Goal: Task Accomplishment & Management: Manage account settings

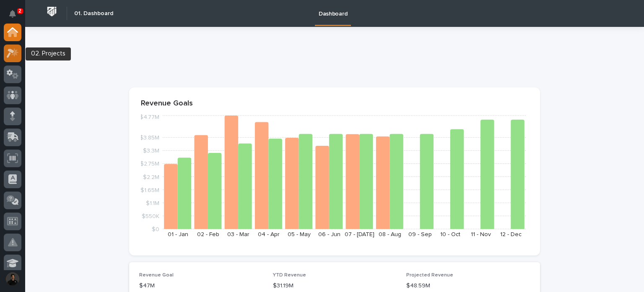
click at [15, 54] on icon at bounding box center [14, 52] width 7 height 8
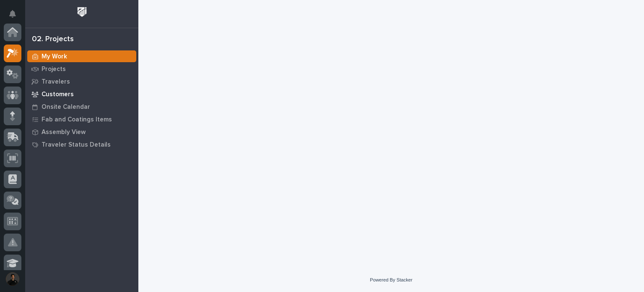
scroll to position [21, 0]
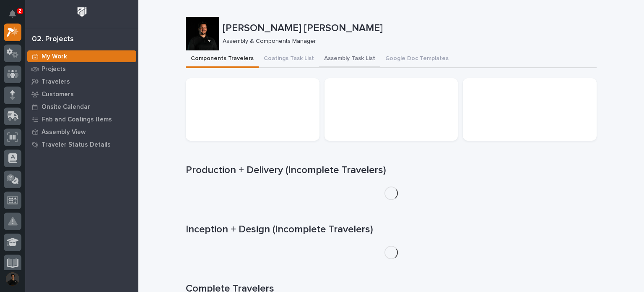
click at [327, 57] on button "Assembly Task List" at bounding box center [349, 59] width 61 height 18
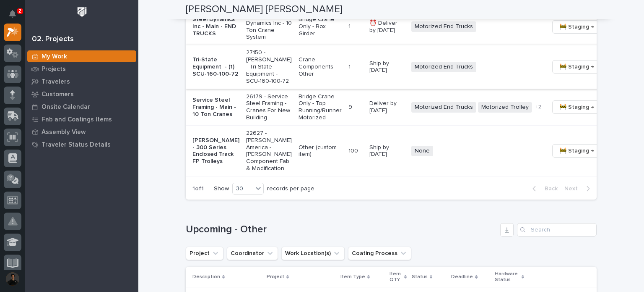
scroll to position [839, 0]
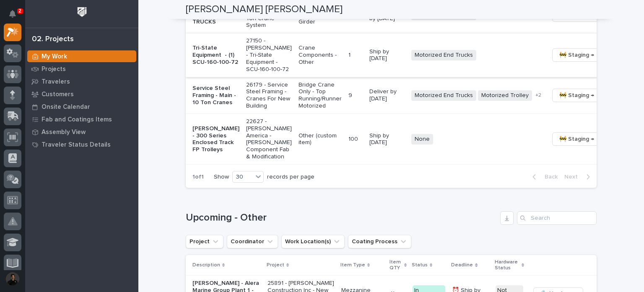
click at [560, 60] on span "🚧 Staging →" at bounding box center [577, 55] width 35 height 10
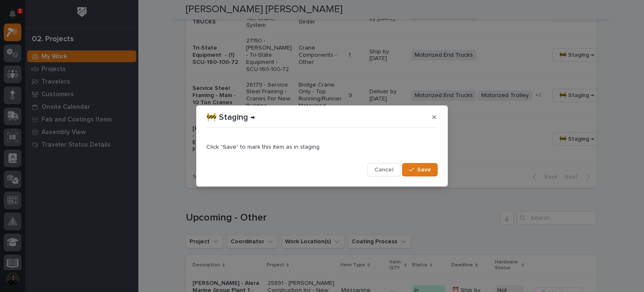
click at [405, 169] on button "Save" at bounding box center [420, 169] width 36 height 13
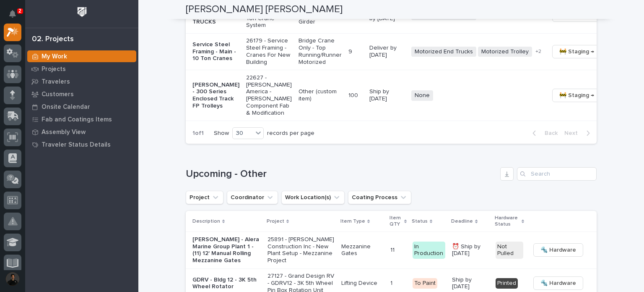
scroll to position [699, 0]
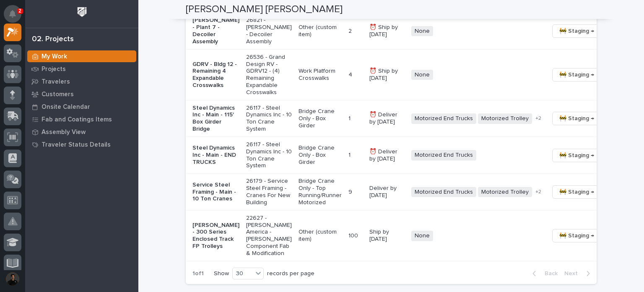
click at [10, 13] on icon "Notifications" at bounding box center [12, 14] width 7 height 8
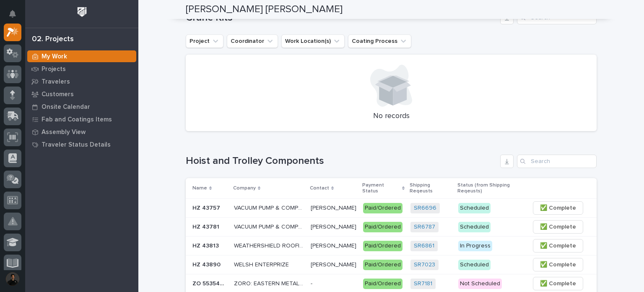
scroll to position [0, 0]
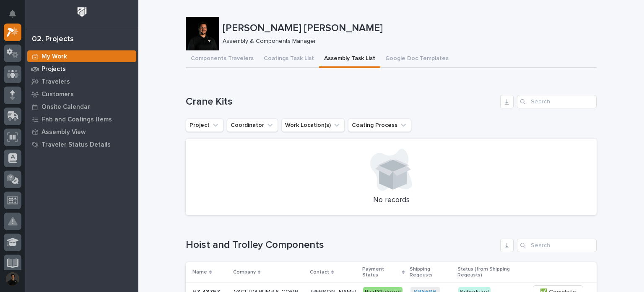
click at [63, 65] on p "Projects" at bounding box center [54, 69] width 24 height 8
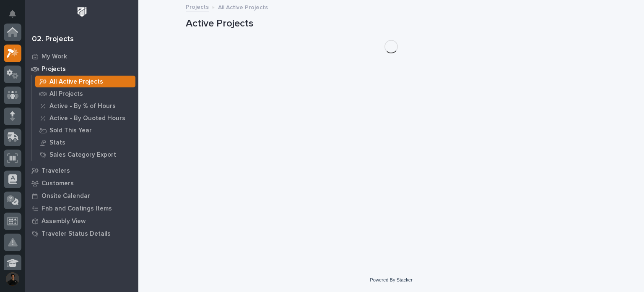
scroll to position [21, 0]
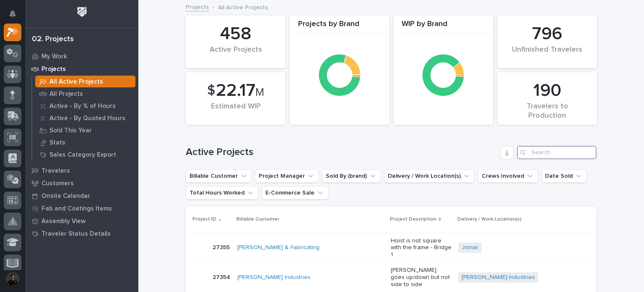
click at [538, 151] on input "Search" at bounding box center [557, 152] width 80 height 13
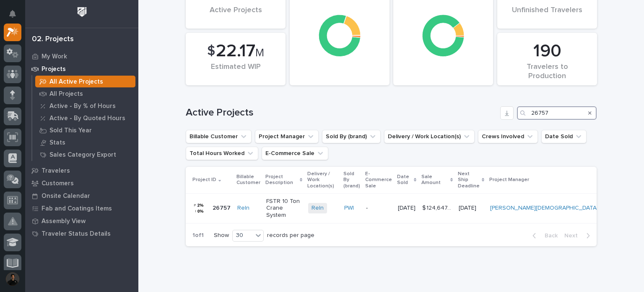
scroll to position [59, 0]
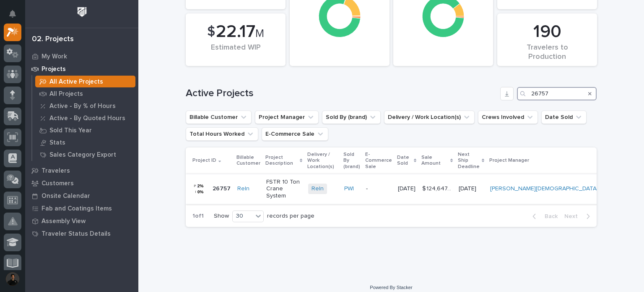
type input "26757"
click at [289, 192] on div "FSTR 10 Ton Crane System" at bounding box center [283, 189] width 35 height 28
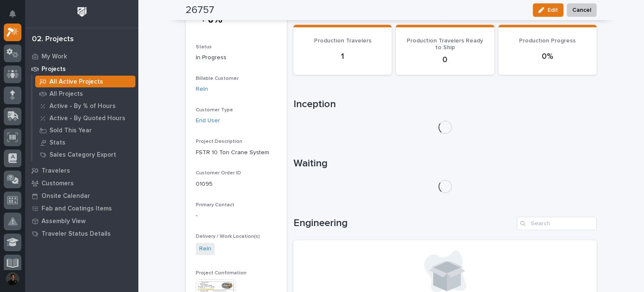
scroll to position [140, 0]
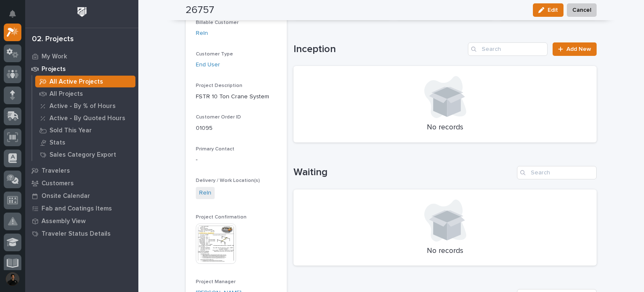
click at [212, 239] on img at bounding box center [216, 243] width 40 height 40
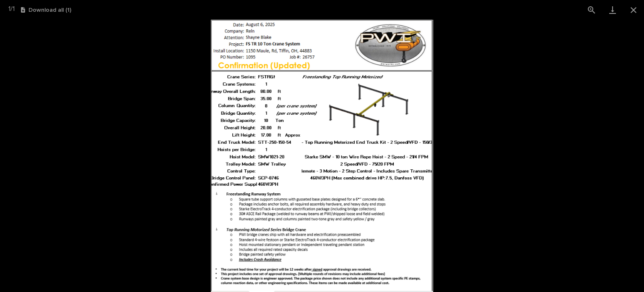
click at [503, 152] on picture at bounding box center [322, 156] width 644 height 272
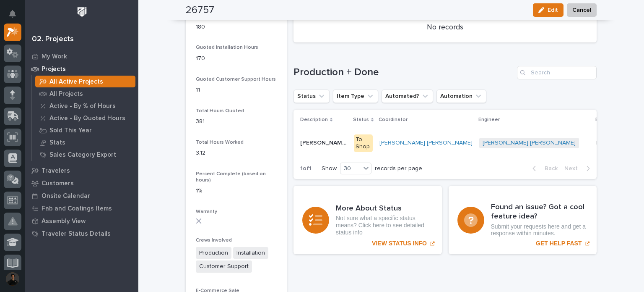
scroll to position [615, 0]
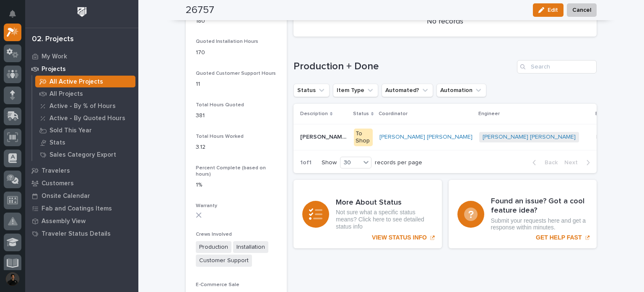
click at [308, 136] on p "[PERSON_NAME] System" at bounding box center [324, 136] width 49 height 9
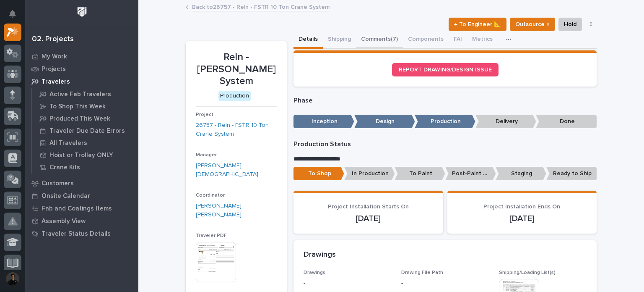
click at [367, 39] on button "Comments (7)" at bounding box center [379, 40] width 47 height 18
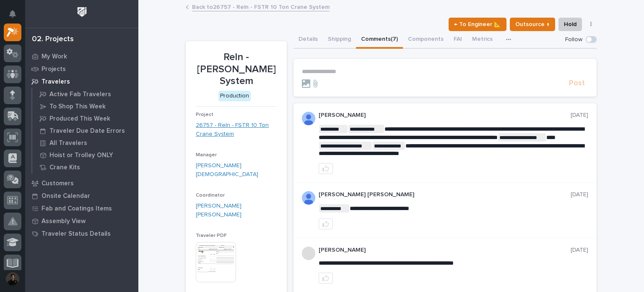
click at [221, 121] on link "26757 - Reln - FSTR 10 Ton Crane System" at bounding box center [236, 130] width 81 height 18
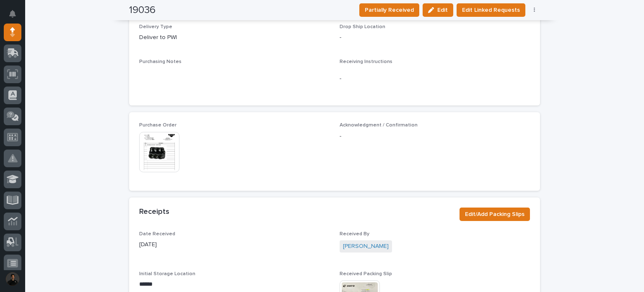
scroll to position [336, 0]
click at [149, 158] on img at bounding box center [159, 150] width 40 height 40
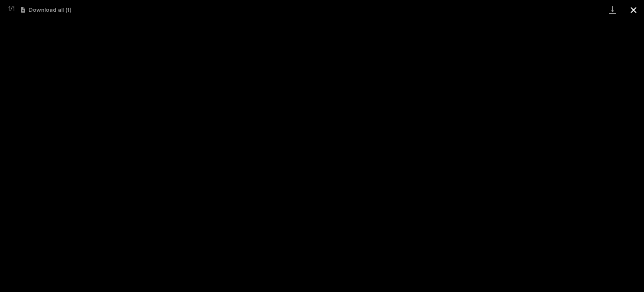
click at [634, 11] on button "Close gallery" at bounding box center [633, 10] width 21 height 20
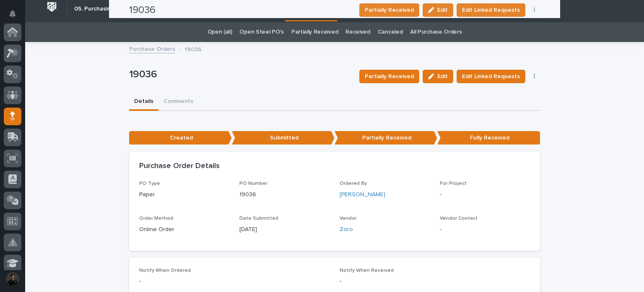
scroll to position [0, 0]
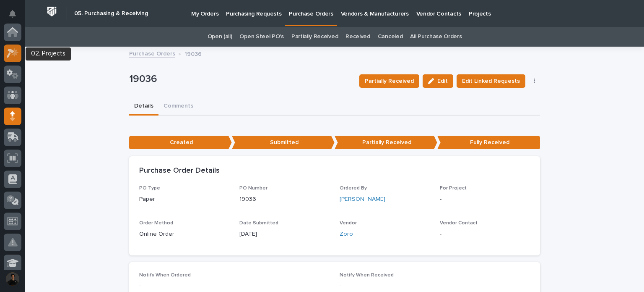
click at [19, 57] on div at bounding box center [13, 53] width 18 height 18
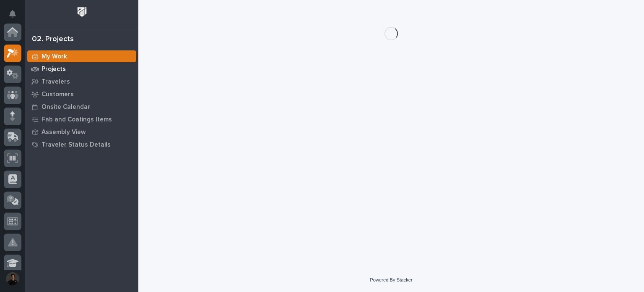
scroll to position [21, 0]
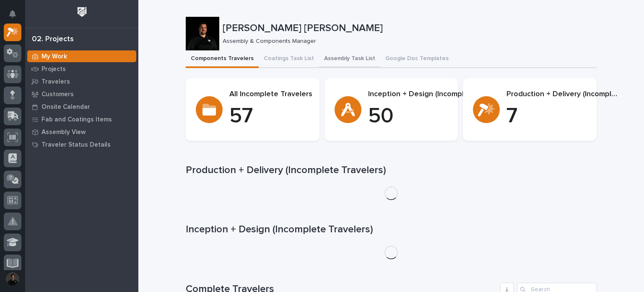
click at [342, 55] on button "Assembly Task List" at bounding box center [349, 59] width 61 height 18
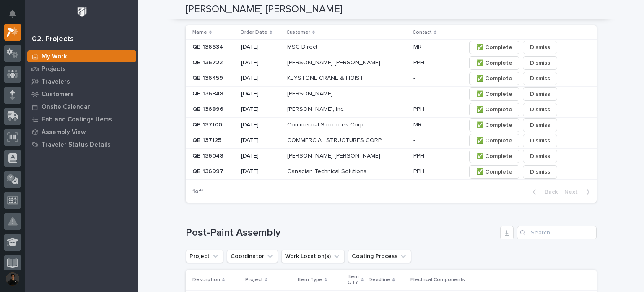
scroll to position [336, 0]
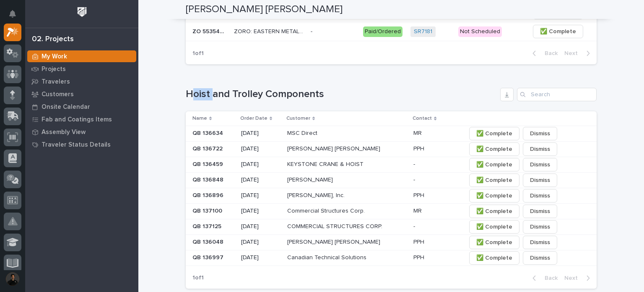
drag, startPoint x: 209, startPoint y: 95, endPoint x: 189, endPoint y: 94, distance: 19.8
click at [189, 94] on h1 "Hoist and Trolley Components" at bounding box center [341, 94] width 311 height 12
drag, startPoint x: 181, startPoint y: 92, endPoint x: 210, endPoint y: 94, distance: 29.5
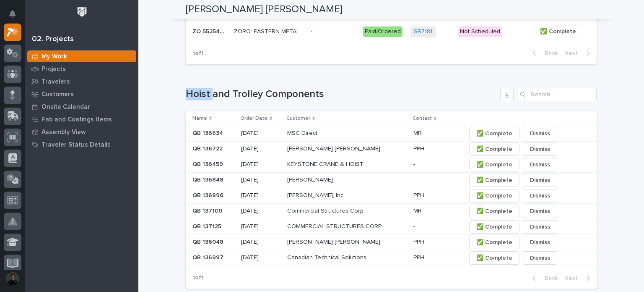
click at [201, 94] on h1 "Hoist and Trolley Components" at bounding box center [341, 94] width 311 height 12
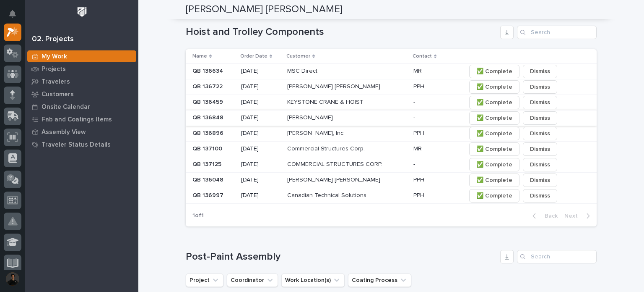
scroll to position [391, 0]
